Goal: Task Accomplishment & Management: Use online tool/utility

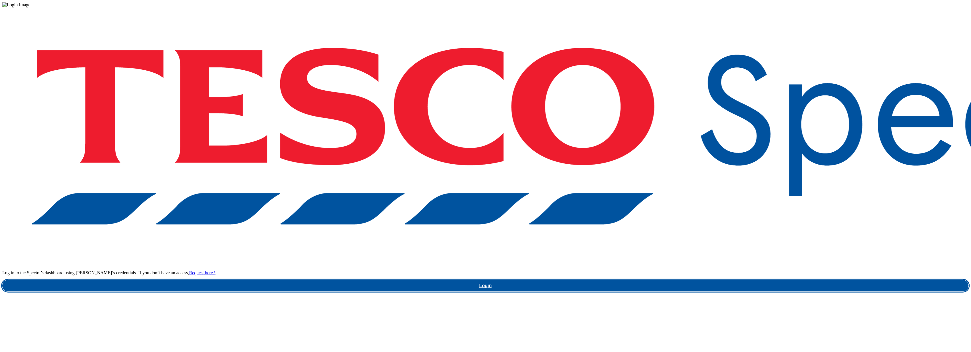
click at [730, 280] on link "Login" at bounding box center [485, 285] width 967 height 11
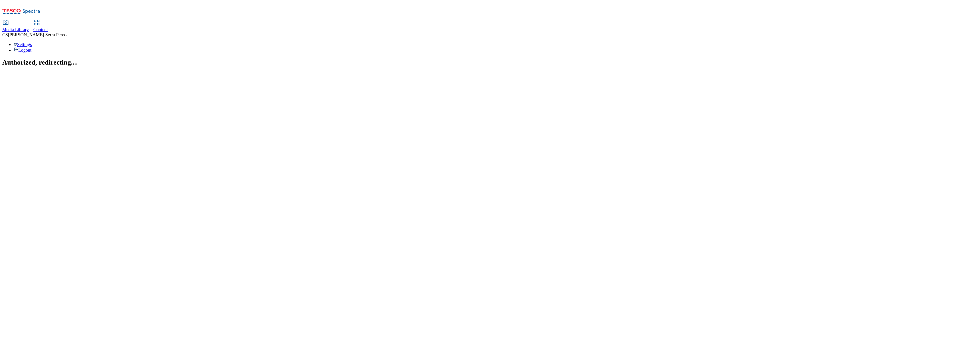
click at [40, 19] on icon at bounding box center [36, 22] width 7 height 7
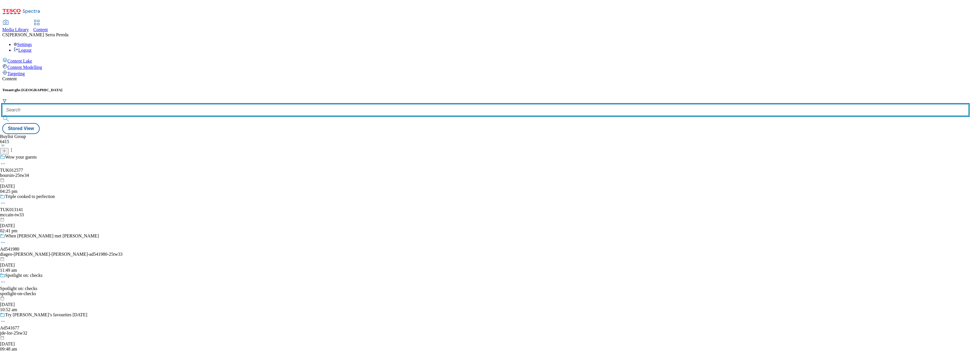
click at [131, 104] on input "text" at bounding box center [485, 109] width 967 height 11
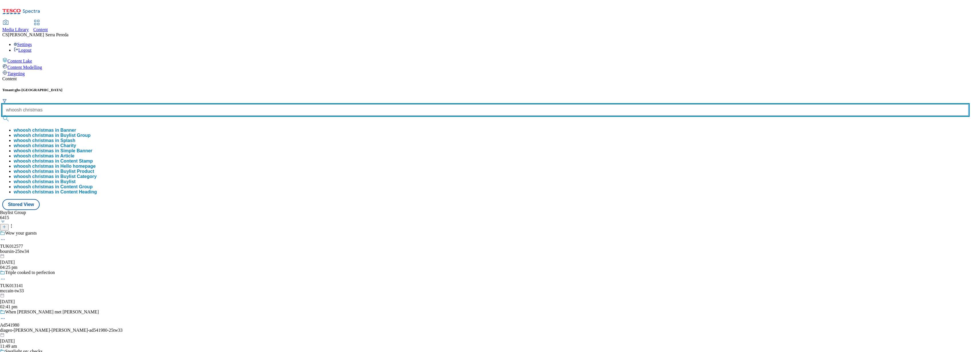
type input "whoosh christmas"
click at [2, 116] on button "submit" at bounding box center [6, 119] width 8 height 6
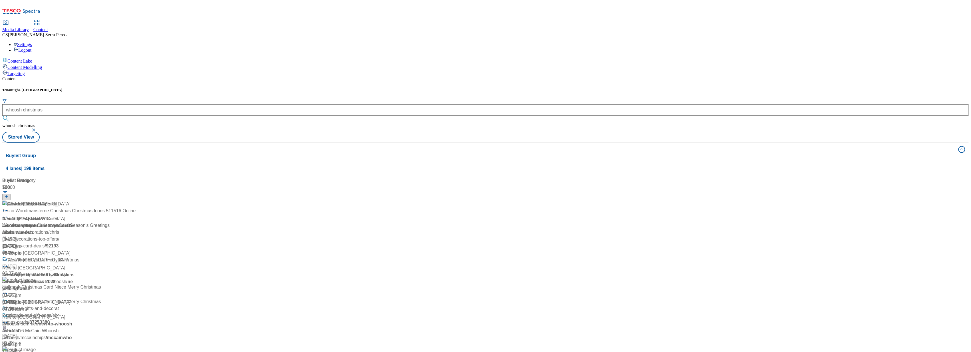
click at [141, 76] on div "Content Tenant: ghs-uk whoosh christmas whoosh christmas Stored View Buylist Gr…" at bounding box center [485, 249] width 967 height 347
click at [79, 200] on div "Whoosh Christmas Whoosh Christmas / we-whoosh-you-a-merry-christmas [DATE] 07:3…" at bounding box center [40, 228] width 77 height 56
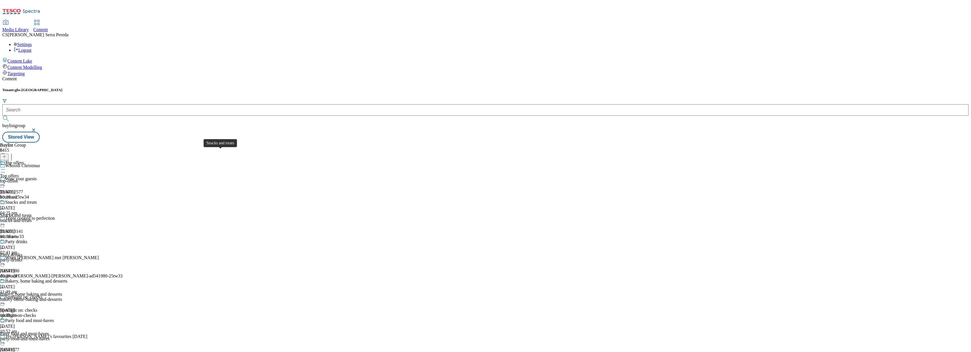
scroll to position [90, 0]
click at [22, 252] on span "Party drinks" at bounding box center [11, 254] width 22 height 5
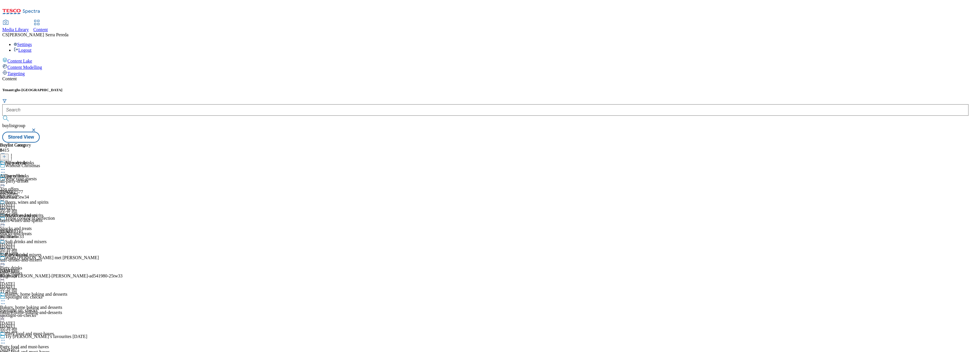
click at [49, 218] on div "beers-wines-and-spirits" at bounding box center [24, 220] width 49 height 5
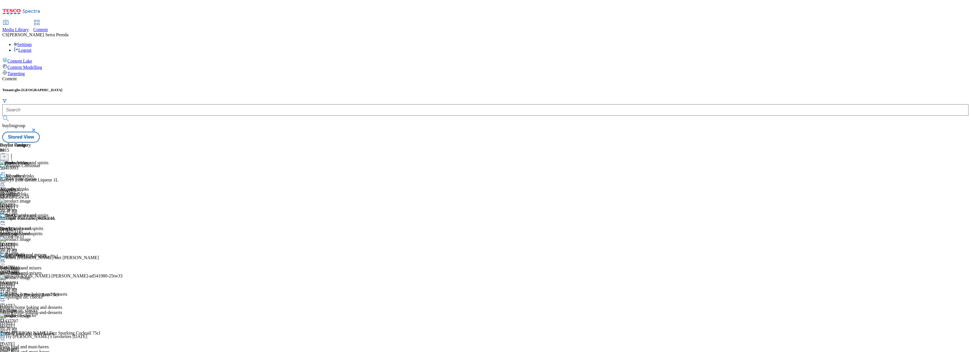
click at [14, 153] on icon at bounding box center [12, 156] width 6 height 6
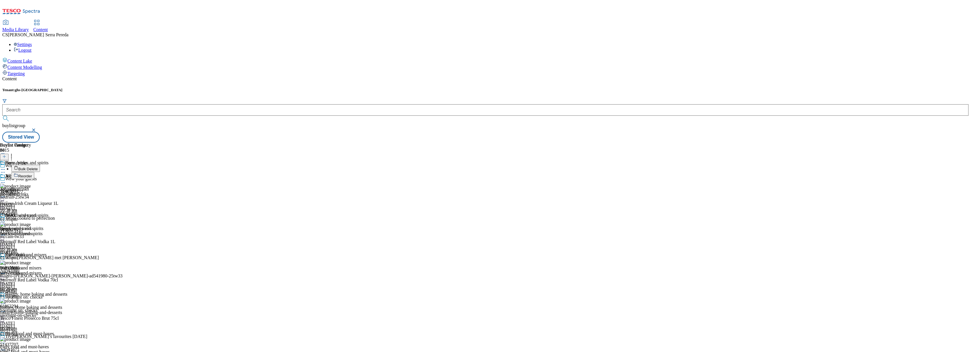
click at [34, 172] on button "Reorder" at bounding box center [22, 175] width 23 height 7
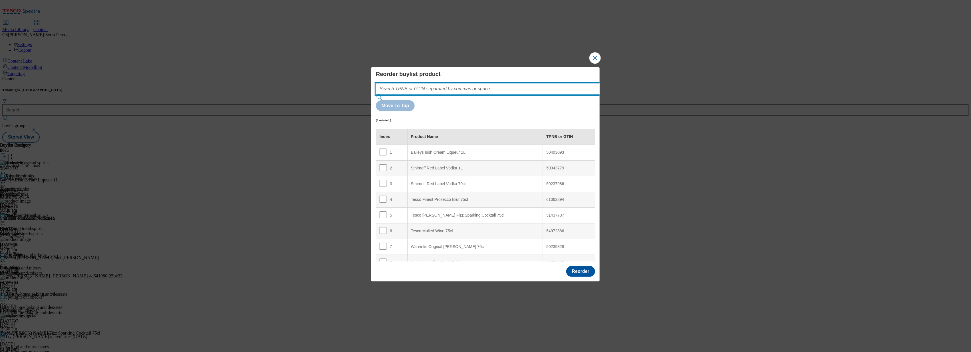
click at [438, 94] on input "Modal" at bounding box center [496, 88] width 241 height 11
paste input "61062294"
type input "61062294"
click at [383, 196] on input "Modal" at bounding box center [383, 199] width 7 height 7
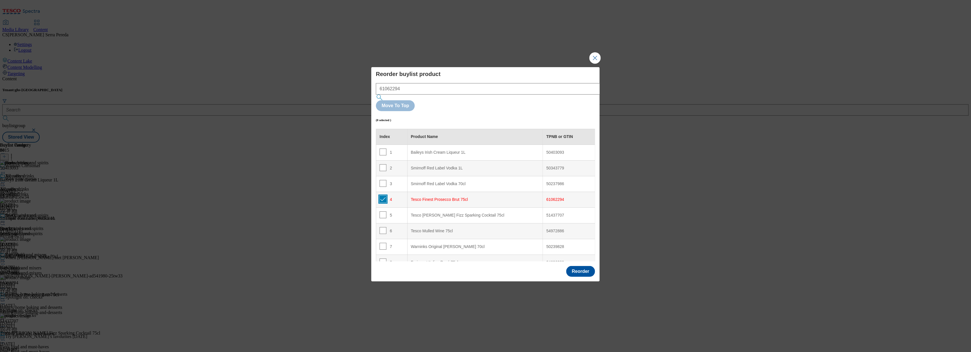
checkbox input "true"
click at [428, 181] on div "Smirnoff Red Label Vodka 70cl" at bounding box center [475, 183] width 128 height 5
click at [435, 166] on div "Smirnoff Red Label Vodka 1L" at bounding box center [475, 168] width 128 height 5
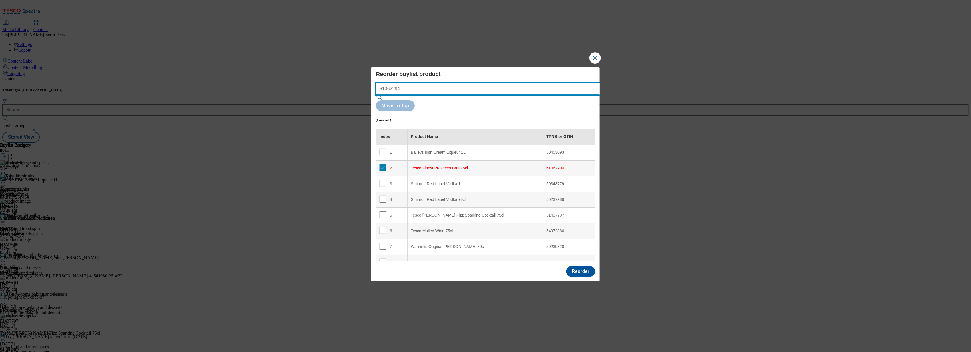
drag, startPoint x: 408, startPoint y: 103, endPoint x: 322, endPoint y: 95, distance: 86.3
click at [322, 95] on div "Reorder buylist product 61062294 Move To Top (1 selected ) Index Product Name T…" at bounding box center [485, 176] width 971 height 352
paste input "87888521"
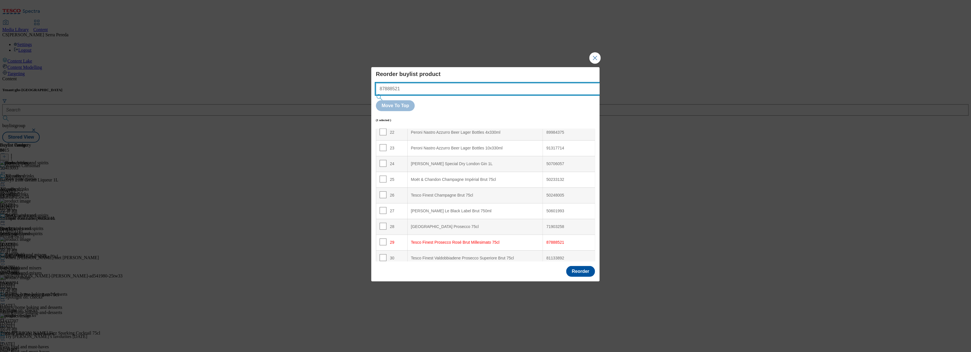
scroll to position [355, 0]
type input "87888521"
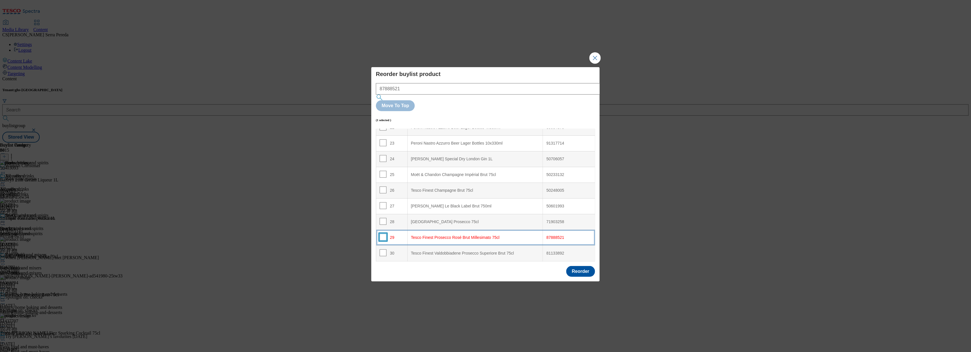
click at [383, 234] on input "Modal" at bounding box center [383, 237] width 7 height 7
checkbox input "true"
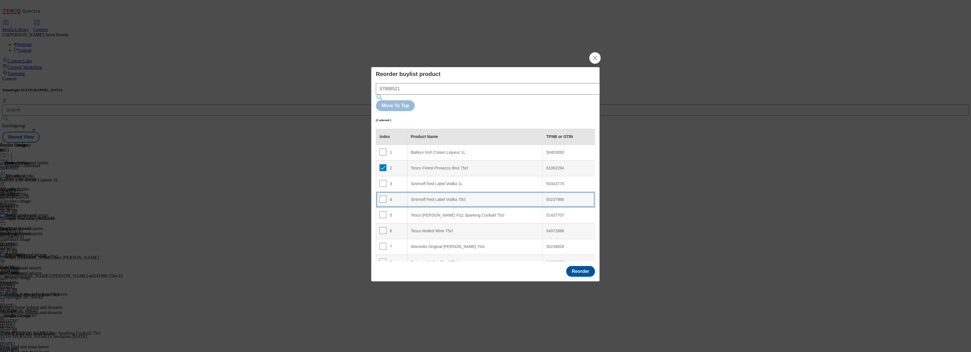
click at [458, 197] on div "Smirnoff Red Label Vodka 70cl" at bounding box center [475, 199] width 128 height 5
click at [383, 196] on input "Modal" at bounding box center [383, 199] width 7 height 7
checkbox input "false"
click at [381, 211] on input "Modal" at bounding box center [383, 214] width 7 height 7
checkbox input "false"
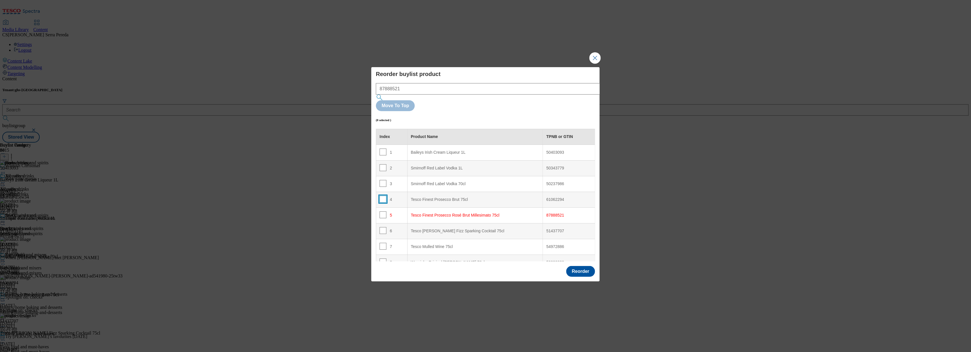
click at [381, 196] on input "Modal" at bounding box center [383, 199] width 7 height 7
checkbox input "true"
click at [430, 166] on div "Smirnoff Red Label Vodka 1L" at bounding box center [475, 168] width 128 height 5
click at [381, 164] on input "Modal" at bounding box center [383, 167] width 7 height 7
checkbox input "false"
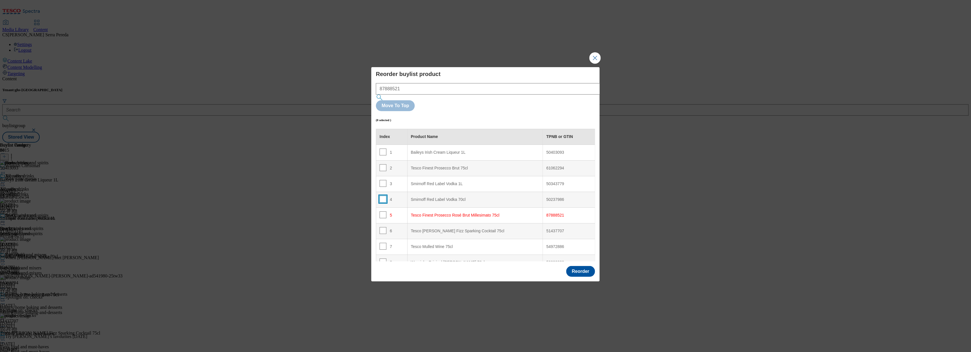
click at [385, 196] on input "Modal" at bounding box center [383, 199] width 7 height 7
checkbox input "true"
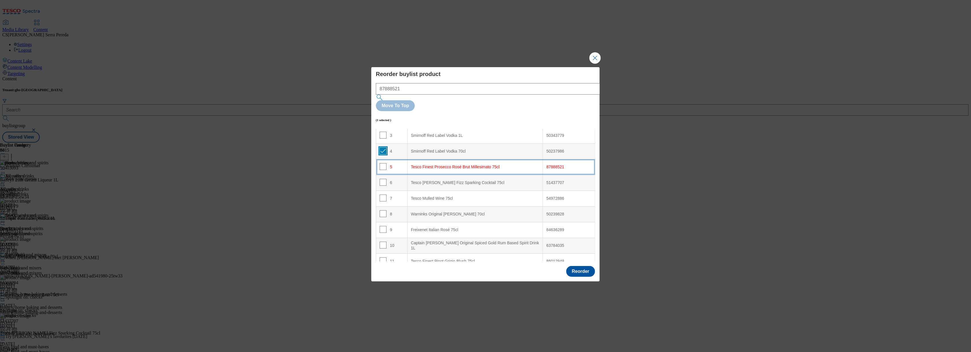
scroll to position [49, 0]
click at [447, 227] on div "Freixenet Italian Rosé 75cl" at bounding box center [475, 229] width 128 height 5
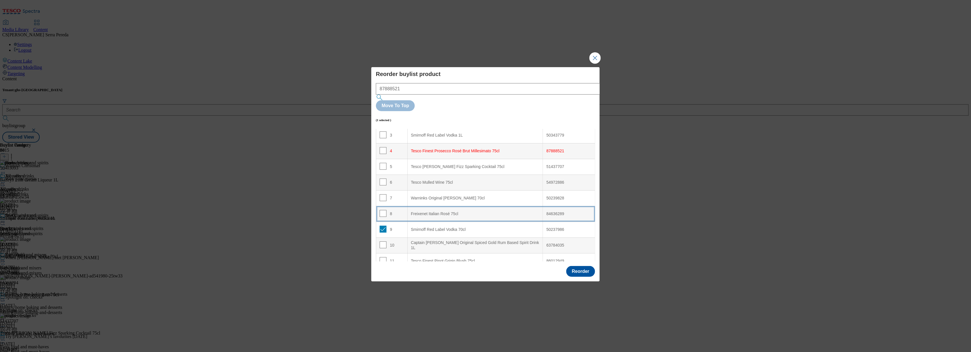
click at [417, 211] on div "Freixenet Italian Rosé 75cl" at bounding box center [475, 213] width 128 height 5
click at [580, 266] on button "Reorder" at bounding box center [580, 271] width 29 height 11
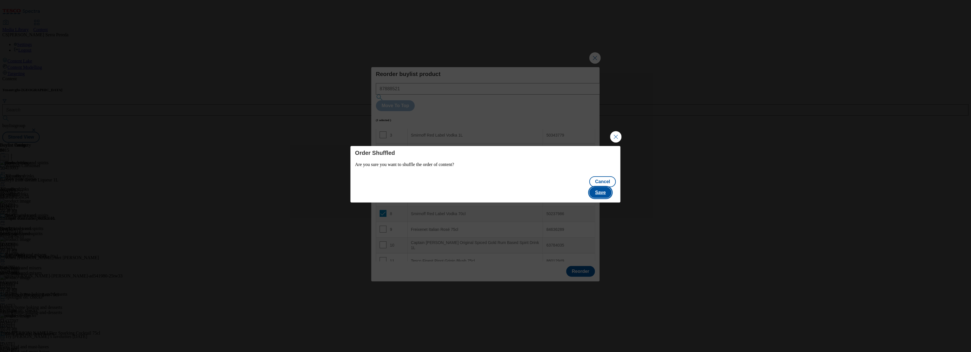
click at [604, 188] on button "Save" at bounding box center [600, 192] width 22 height 11
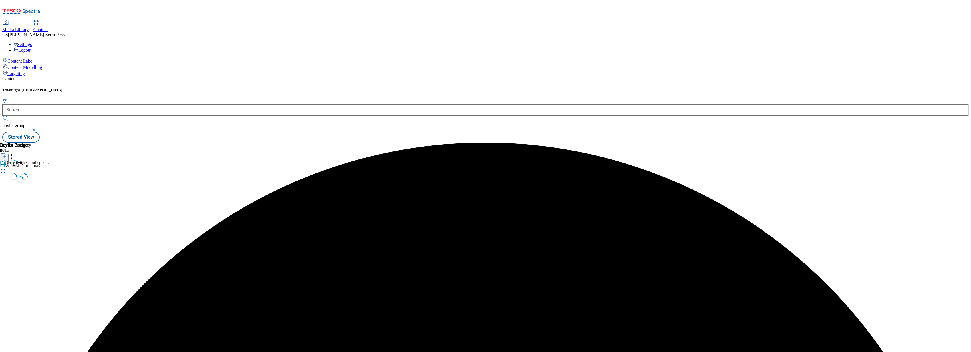
scroll to position [0, 0]
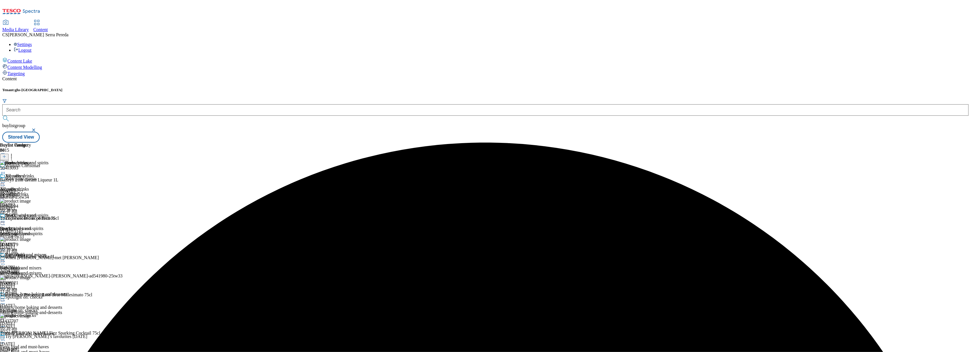
click at [6, 219] on icon at bounding box center [3, 222] width 6 height 6
click at [27, 230] on button "Edit" at bounding box center [18, 233] width 15 height 7
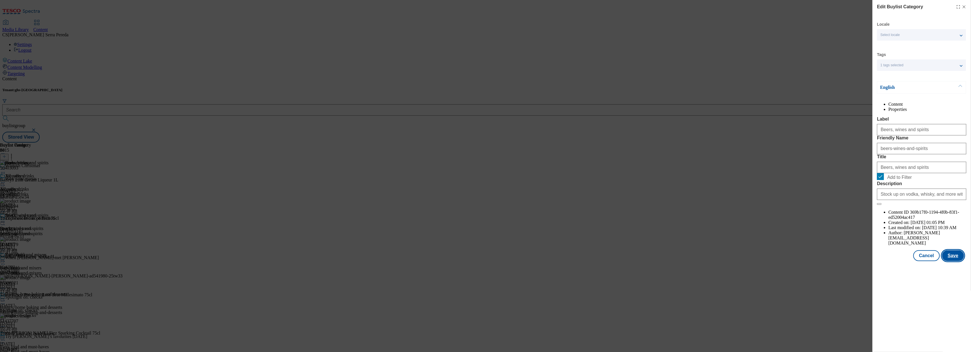
click at [954, 261] on button "Save" at bounding box center [953, 255] width 22 height 11
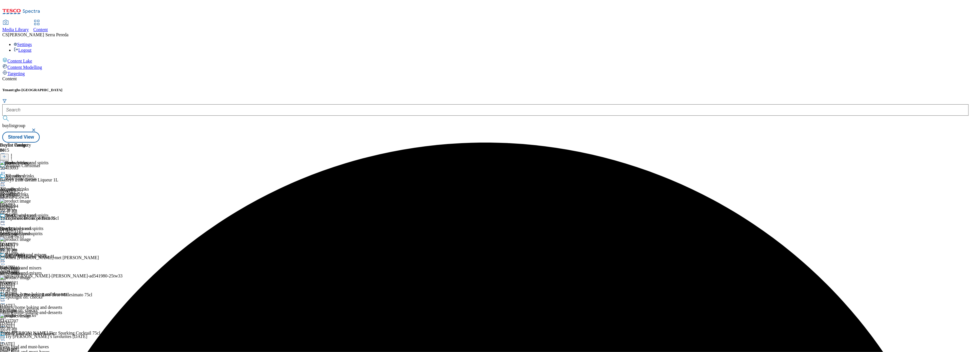
click at [3, 222] on circle at bounding box center [3, 222] width 1 height 1
click at [31, 258] on span "Preview" at bounding box center [24, 260] width 13 height 4
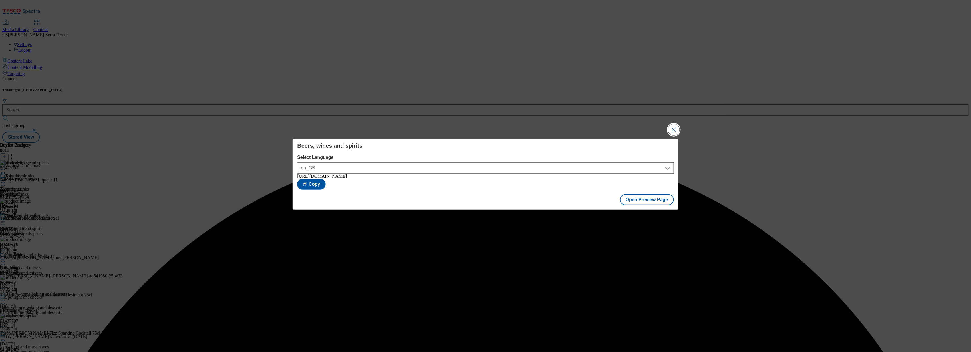
click at [675, 126] on button "Close Modal" at bounding box center [673, 129] width 11 height 11
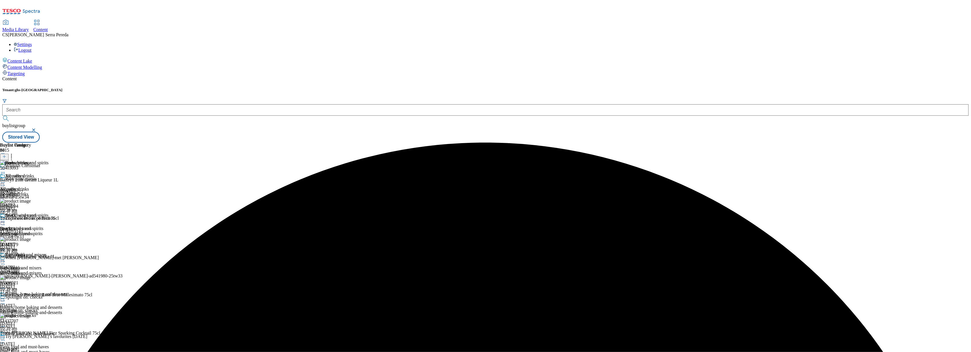
click at [6, 219] on icon at bounding box center [3, 222] width 6 height 6
click at [30, 278] on span "Publish" at bounding box center [24, 280] width 13 height 4
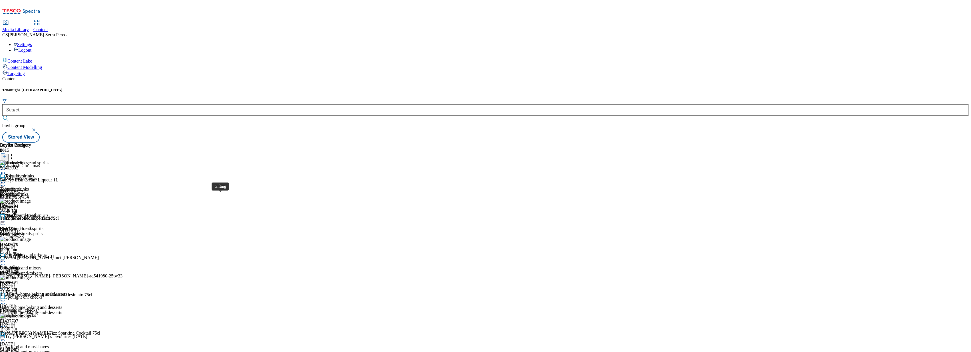
scroll to position [293, 0]
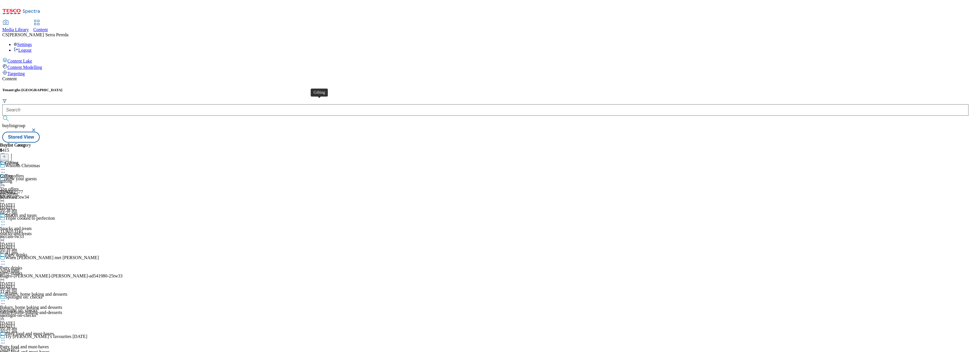
click at [13, 173] on div "Gifting" at bounding box center [6, 175] width 13 height 5
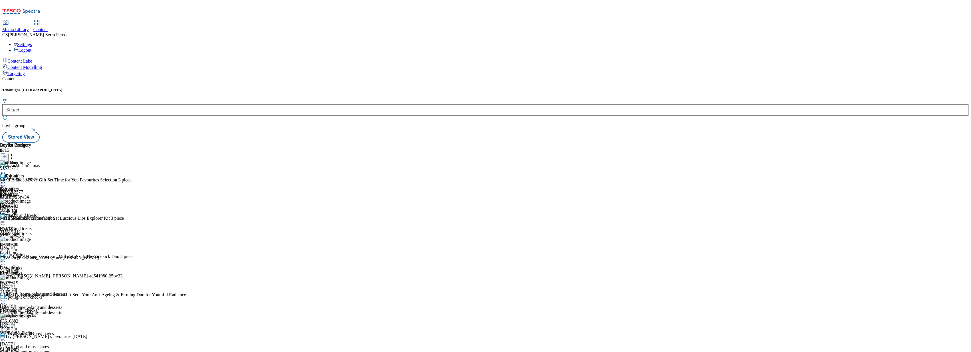
click at [206, 142] on header "Buylist Product 93" at bounding box center [103, 151] width 206 height 18
click at [14, 153] on icon at bounding box center [12, 156] width 6 height 6
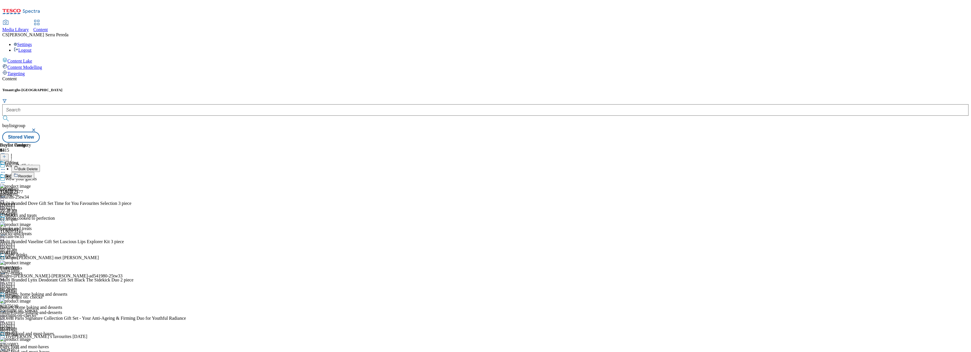
click at [34, 172] on button "Reorder" at bounding box center [22, 175] width 23 height 7
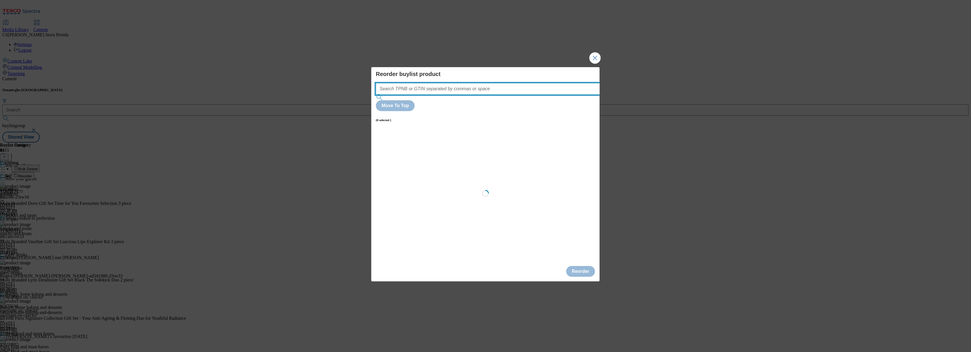
click at [496, 94] on input "Modal" at bounding box center [496, 88] width 241 height 11
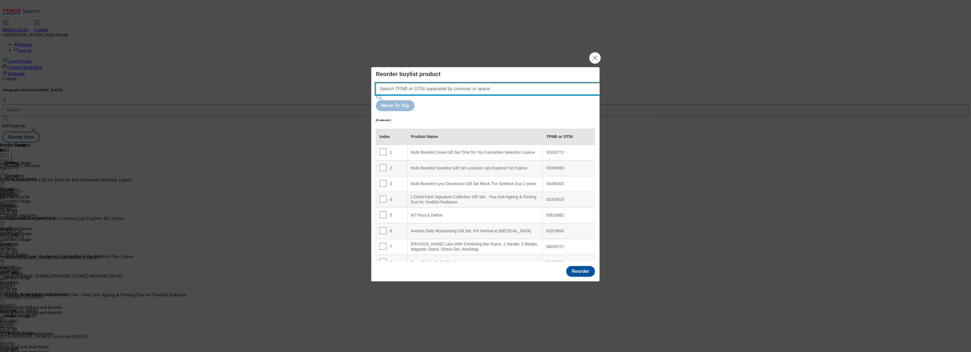
paste input "96880700"
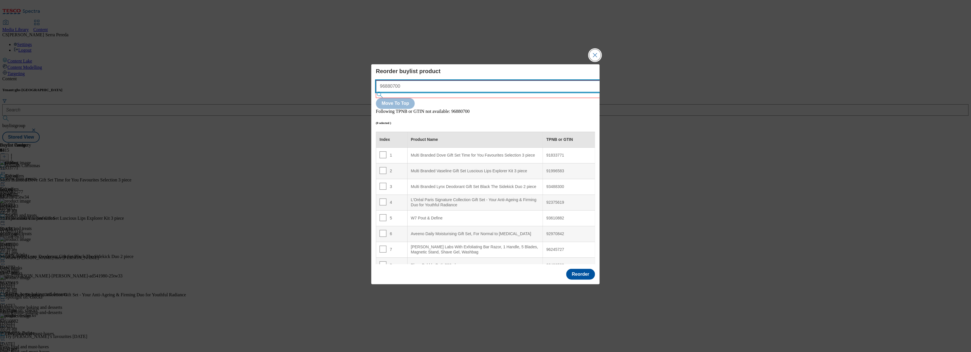
type input "96880700"
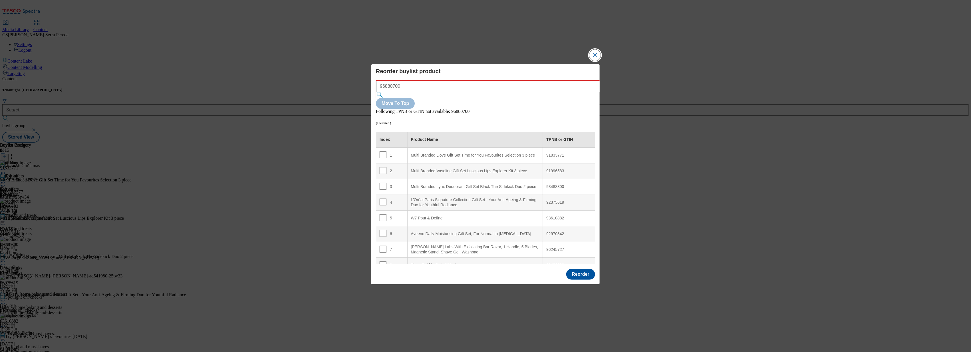
click at [595, 61] on button "Close Modal" at bounding box center [594, 54] width 11 height 11
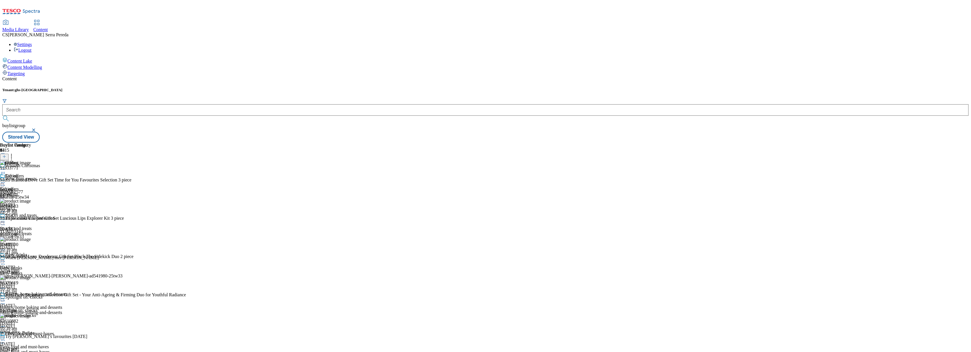
click at [6, 154] on icon at bounding box center [4, 156] width 4 height 4
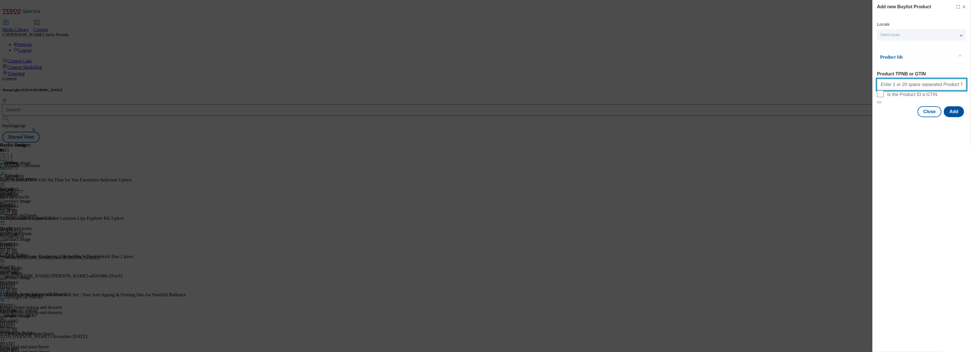
click at [900, 86] on input "Product TPNB or GTIN" at bounding box center [921, 84] width 89 height 11
paste input "96880700"
type input "96880700"
click at [954, 117] on button "Add" at bounding box center [954, 111] width 20 height 11
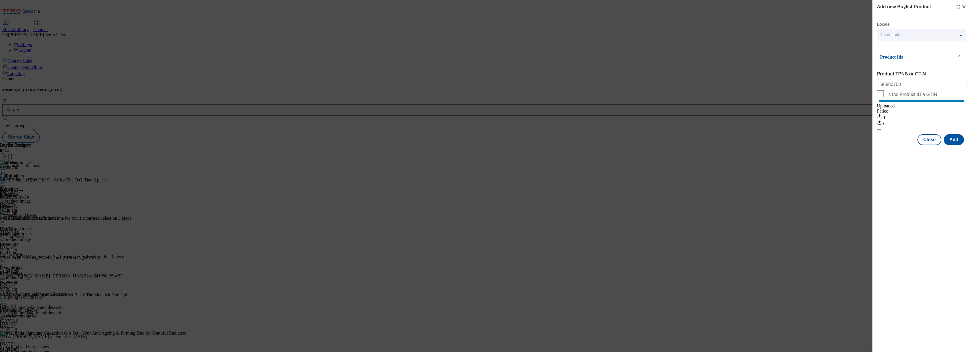
click at [549, 194] on div "Add new Buylist Product Locale Select locale English Welsh Product Ids Product …" at bounding box center [485, 176] width 971 height 352
click at [927, 145] on button "Close" at bounding box center [930, 139] width 24 height 11
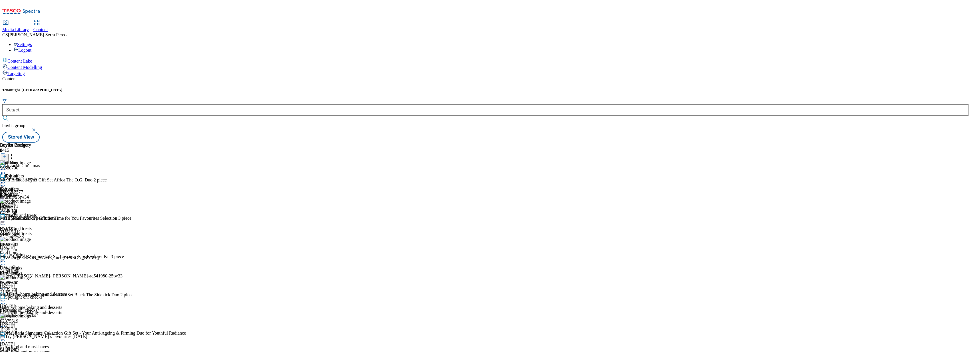
click at [6, 180] on icon at bounding box center [3, 183] width 6 height 6
click at [24, 192] on span "Edit" at bounding box center [21, 194] width 7 height 4
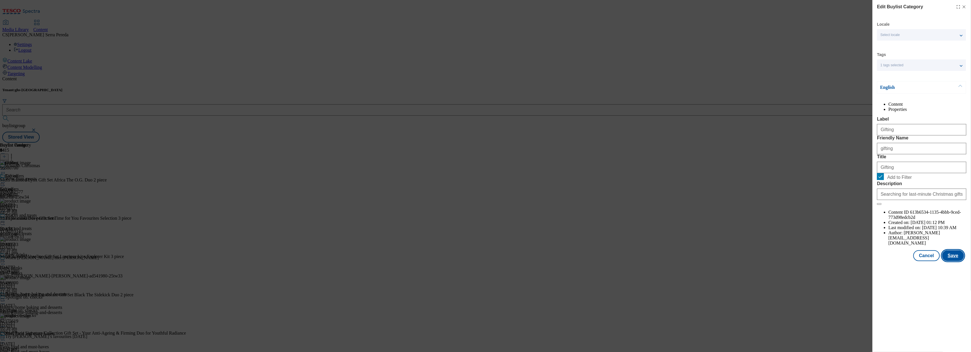
click at [954, 261] on button "Save" at bounding box center [953, 255] width 22 height 11
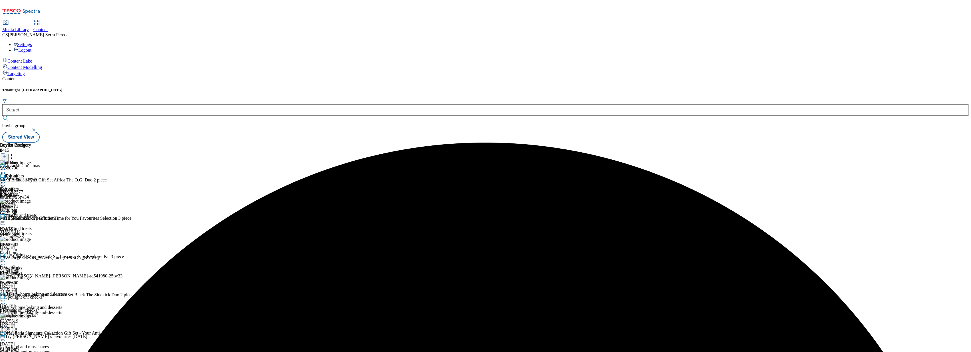
click at [6, 180] on icon at bounding box center [3, 183] width 6 height 6
click at [31, 219] on span "Preview" at bounding box center [24, 221] width 13 height 4
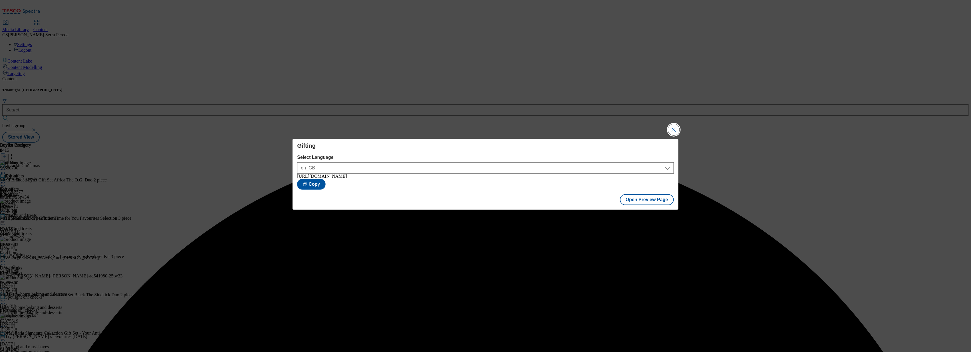
click at [673, 131] on button "Close Modal" at bounding box center [673, 129] width 11 height 11
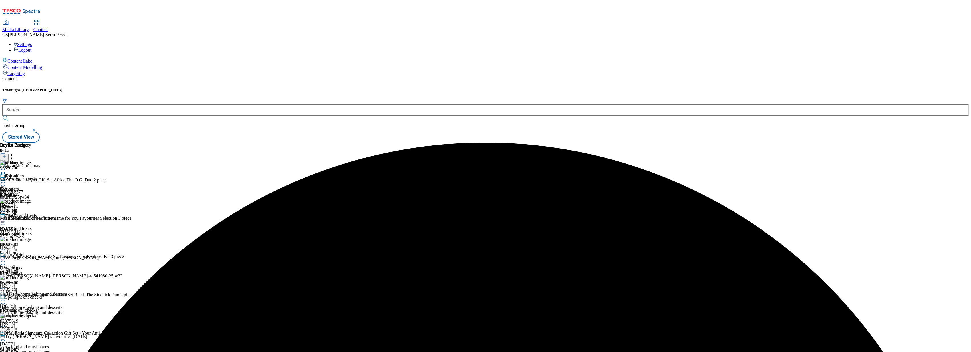
click at [6, 180] on icon at bounding box center [3, 183] width 6 height 6
click at [33, 237] on button "Publish" at bounding box center [21, 240] width 21 height 7
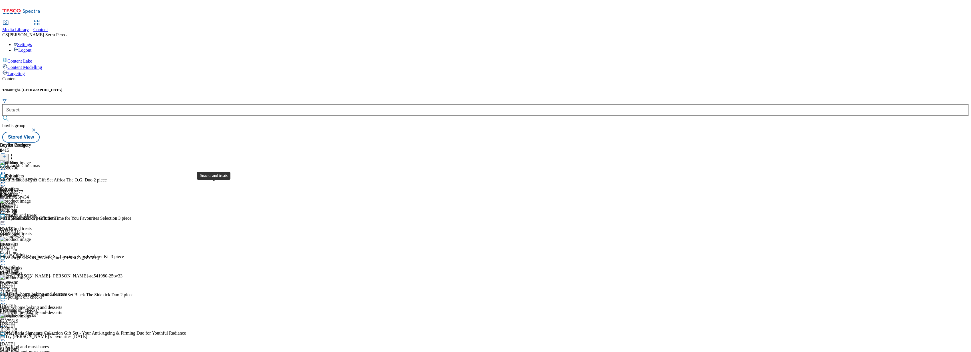
click at [32, 226] on span "Snacks and treats" at bounding box center [16, 228] width 32 height 5
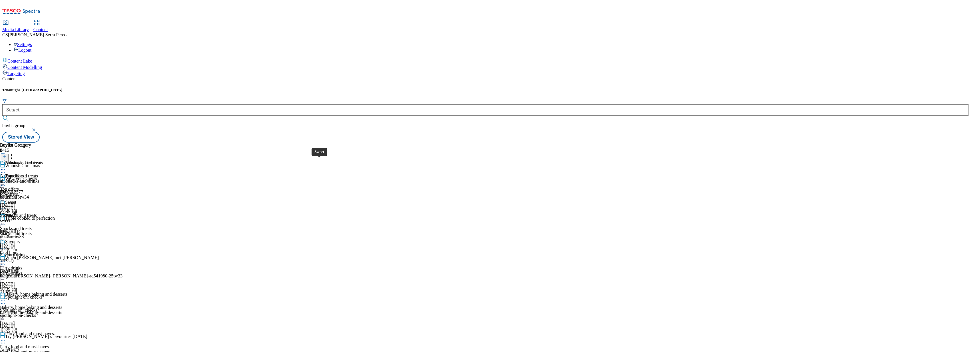
click at [11, 213] on div "Sweet" at bounding box center [5, 215] width 11 height 5
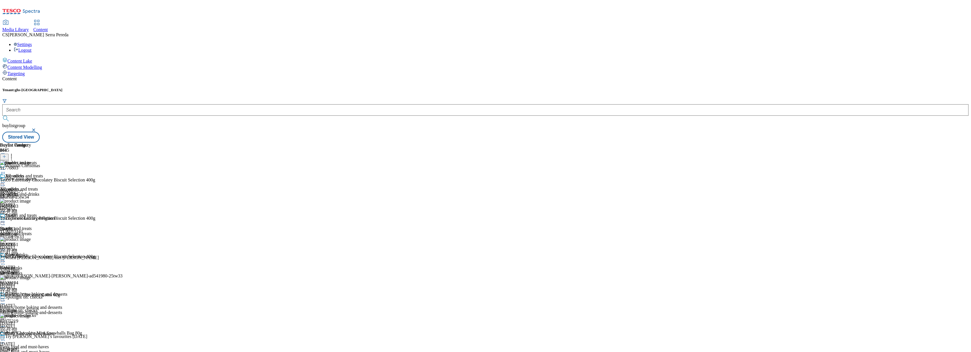
click at [14, 153] on icon at bounding box center [12, 156] width 6 height 6
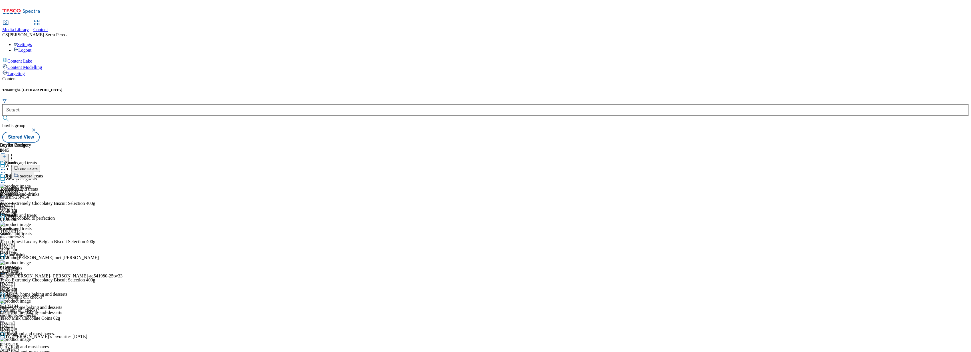
click at [34, 172] on button "Reorder" at bounding box center [22, 175] width 23 height 7
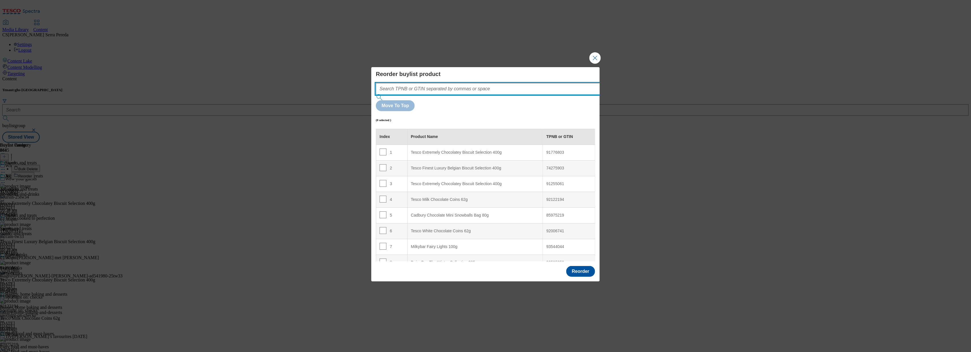
click at [505, 94] on input "Modal" at bounding box center [496, 88] width 241 height 11
paste input "92124140"
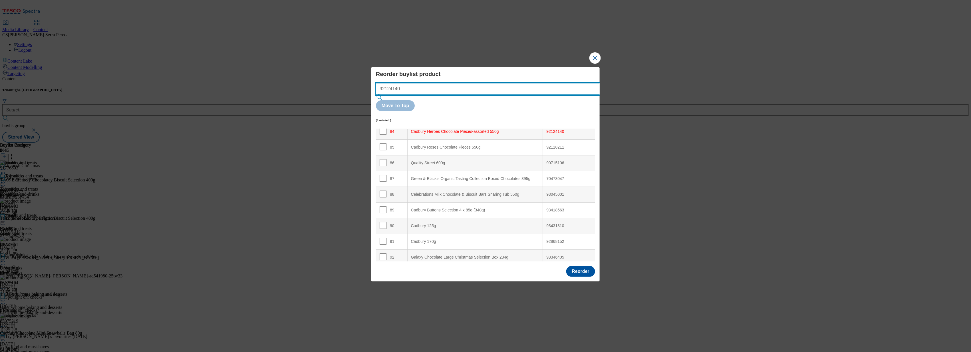
type input "92124140"
click at [379, 124] on td "84" at bounding box center [391, 132] width 31 height 16
click at [381, 128] on input "Modal" at bounding box center [383, 131] width 7 height 7
checkbox input "true"
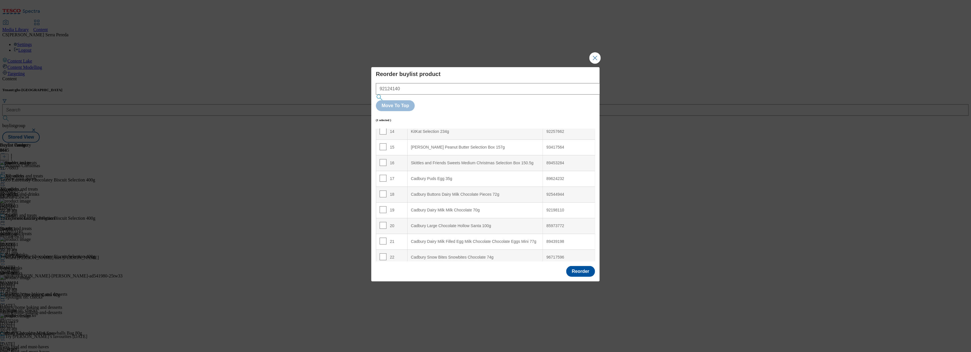
scroll to position [0, 0]
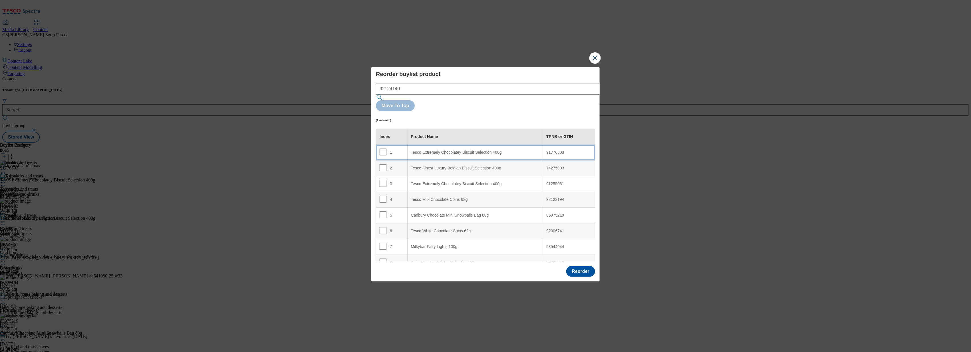
click at [477, 144] on 400g "Tesco Extremely Chocolatey Biscuit Selection 400g" at bounding box center [475, 152] width 136 height 16
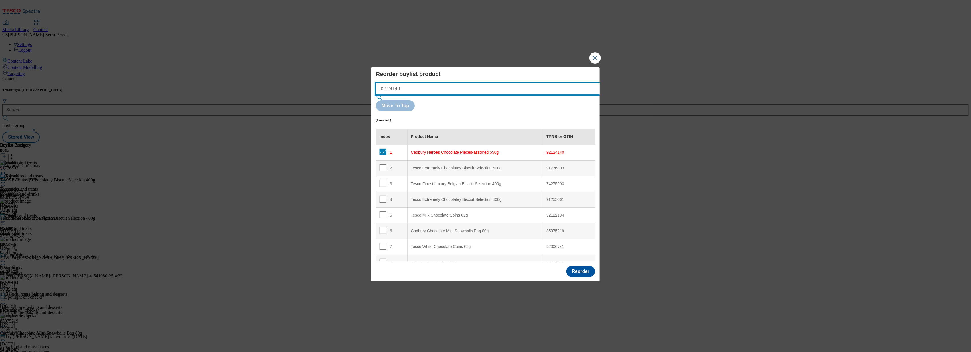
drag, startPoint x: 407, startPoint y: 101, endPoint x: 331, endPoint y: 95, distance: 75.9
click at [331, 95] on div "Reorder buylist product 92124140 Move To Top (1 selected ) Index Product Name T…" at bounding box center [485, 176] width 971 height 352
paste input "343131"
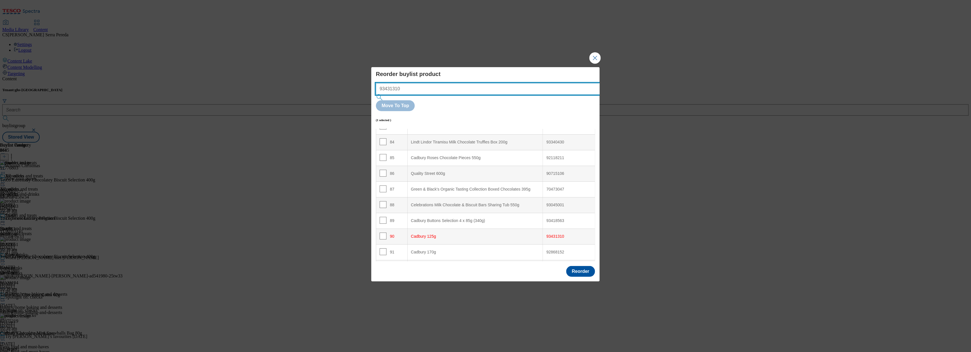
scroll to position [1418, 0]
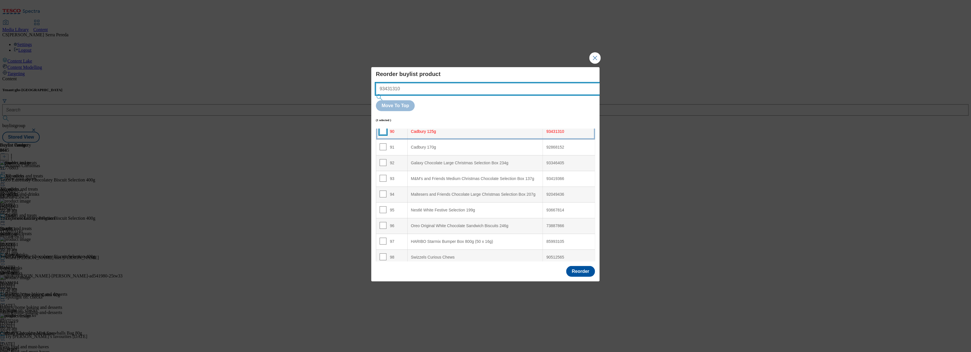
type input "93431310"
click at [383, 128] on input "Modal" at bounding box center [383, 131] width 7 height 7
checkbox input "true"
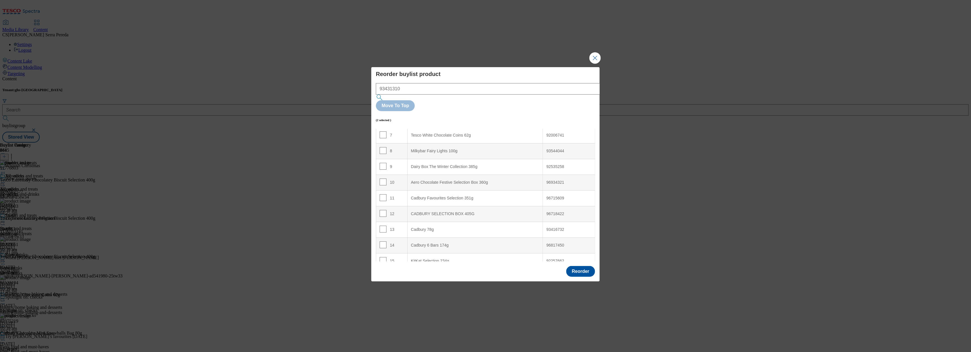
scroll to position [0, 0]
click at [447, 150] on div "Cadbury Heroes Chocolate Pieces-assorted 550g" at bounding box center [475, 152] width 128 height 5
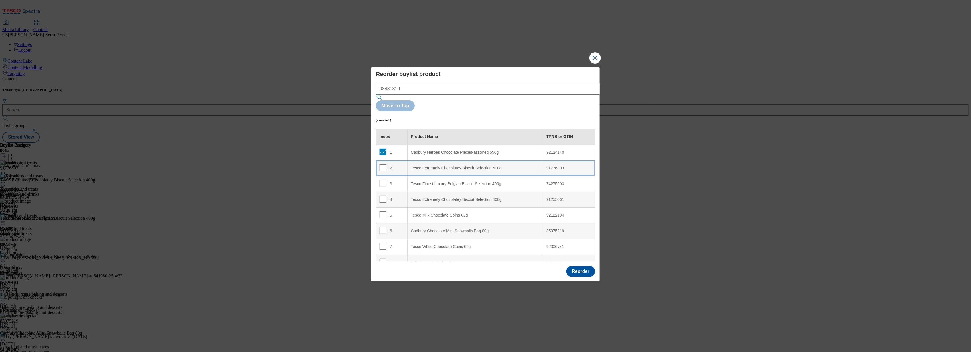
click at [425, 166] on div "Tesco Extremely Chocolatey Biscuit Selection 400g" at bounding box center [475, 168] width 128 height 5
click at [440, 150] on div "Tesco Extremely Chocolatey Biscuit Selection 400g" at bounding box center [475, 152] width 128 height 5
click at [579, 266] on button "Reorder" at bounding box center [580, 271] width 29 height 11
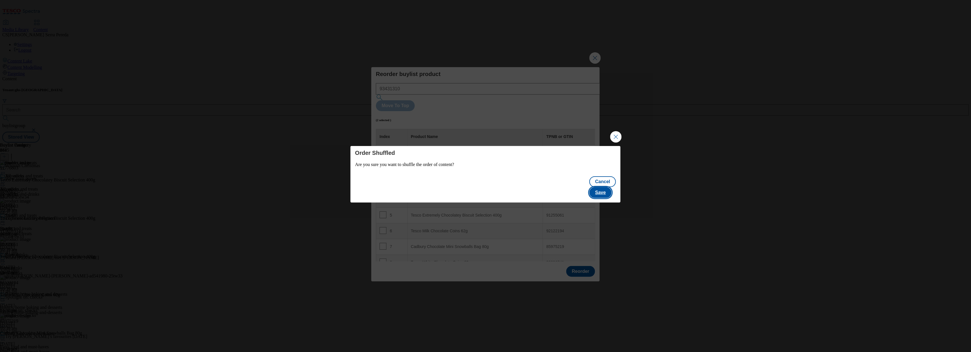
click at [606, 187] on button "Save" at bounding box center [600, 192] width 22 height 11
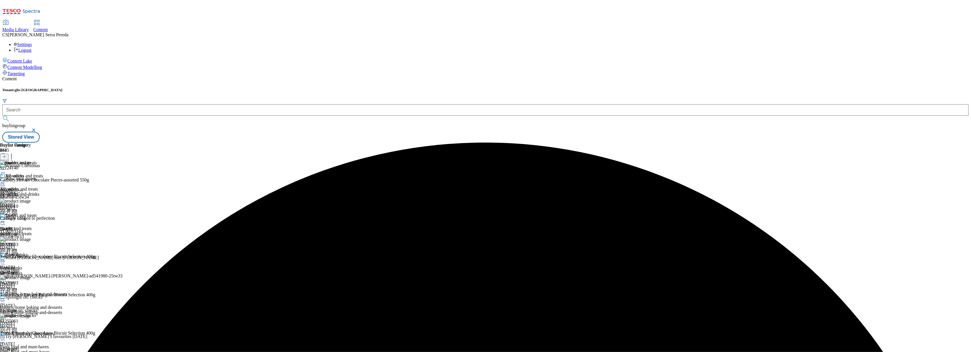
click at [6, 219] on icon at bounding box center [3, 222] width 6 height 6
click at [24, 232] on span "Edit" at bounding box center [21, 234] width 7 height 4
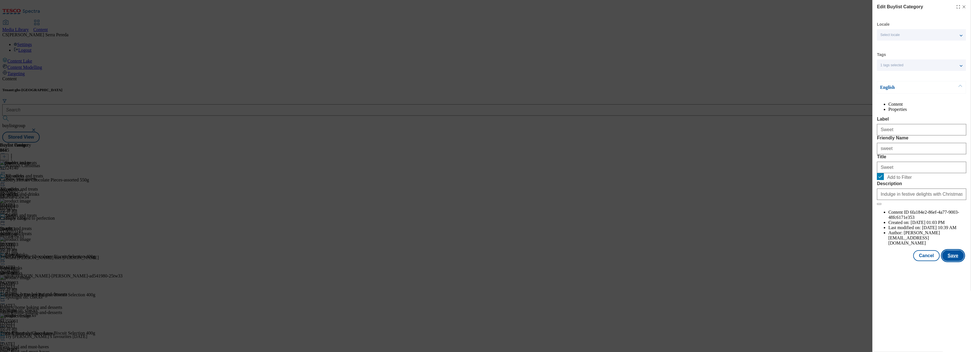
click at [959, 261] on button "Save" at bounding box center [953, 255] width 22 height 11
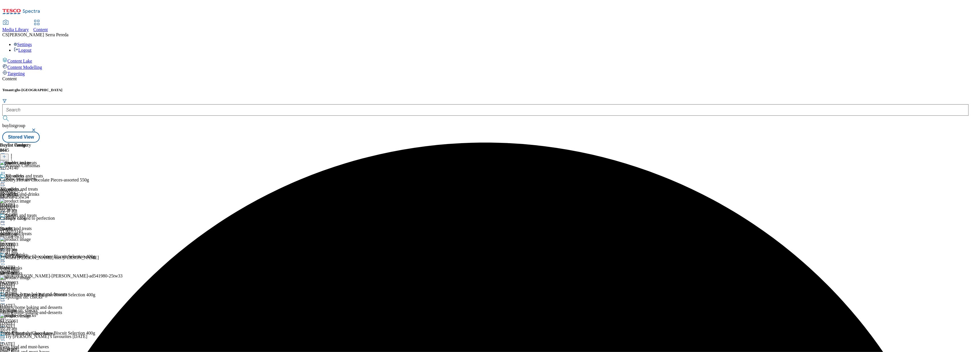
click at [43, 213] on div "Sweet" at bounding box center [21, 219] width 43 height 13
click at [6, 219] on icon at bounding box center [3, 222] width 6 height 6
click at [31, 258] on span "Preview" at bounding box center [24, 260] width 13 height 4
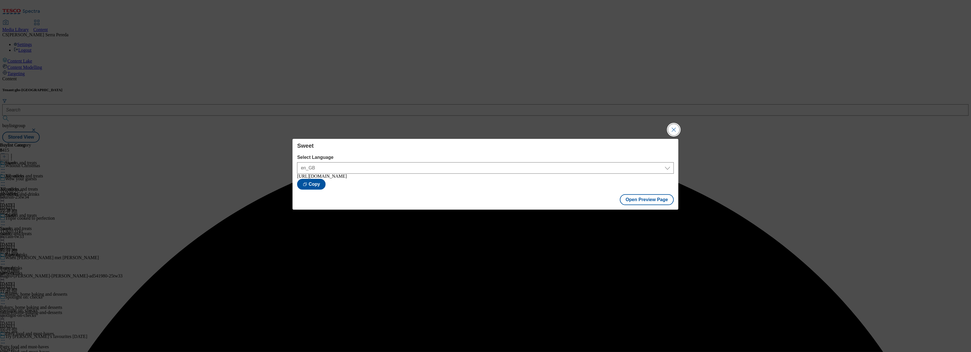
click at [671, 124] on button "Close Modal" at bounding box center [673, 129] width 11 height 11
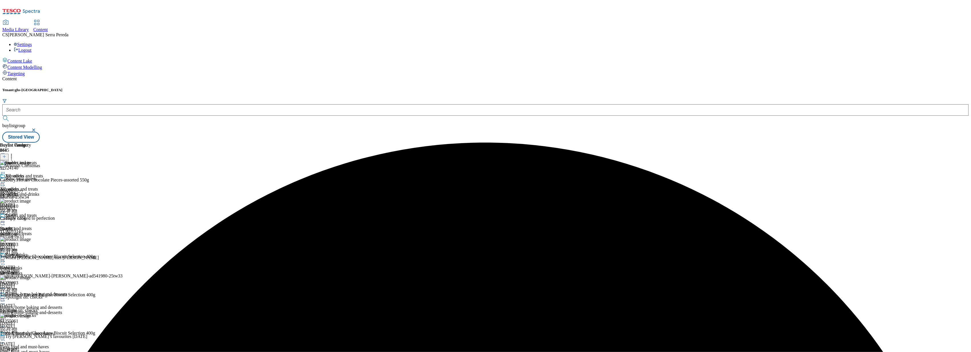
click at [43, 219] on div at bounding box center [21, 222] width 43 height 7
click at [33, 277] on div "Publish" at bounding box center [21, 279] width 21 height 5
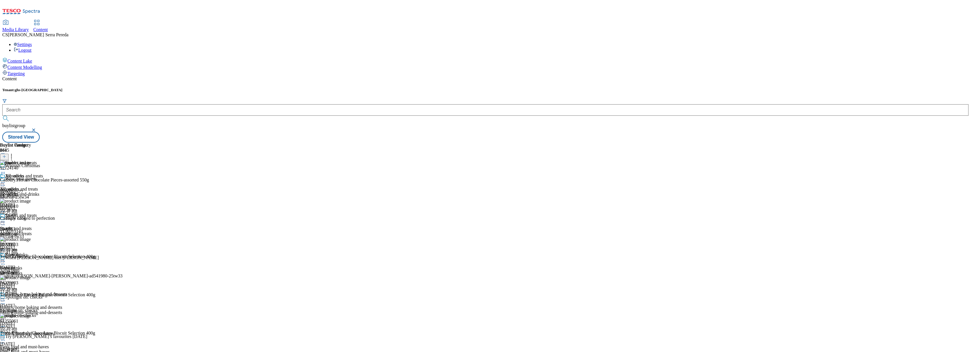
click at [6, 219] on icon at bounding box center [3, 222] width 6 height 6
click at [30, 278] on span "Publish" at bounding box center [24, 280] width 13 height 4
